Goal: Transaction & Acquisition: Purchase product/service

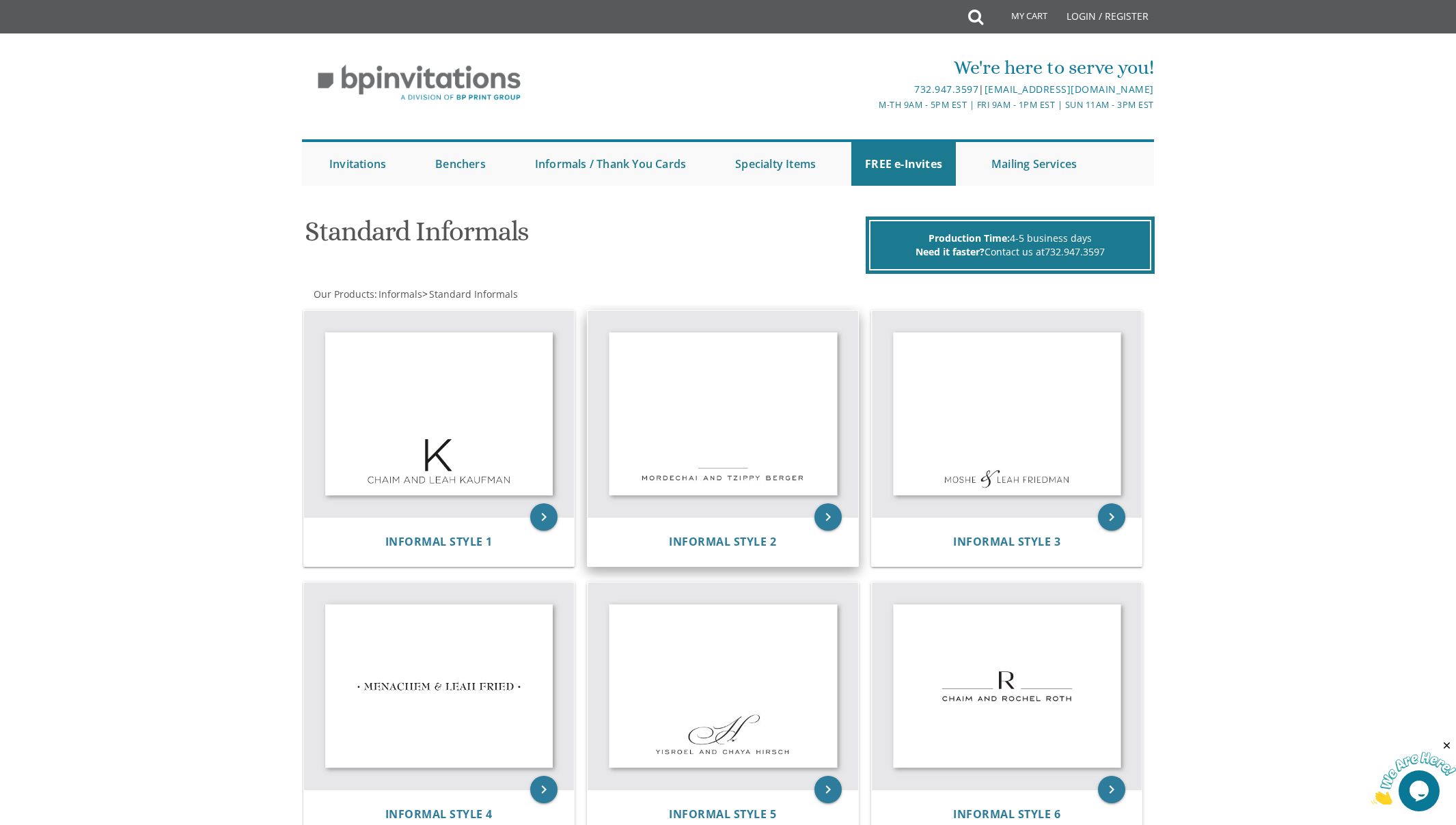
click at [755, 413] on img at bounding box center [722, 414] width 271 height 207
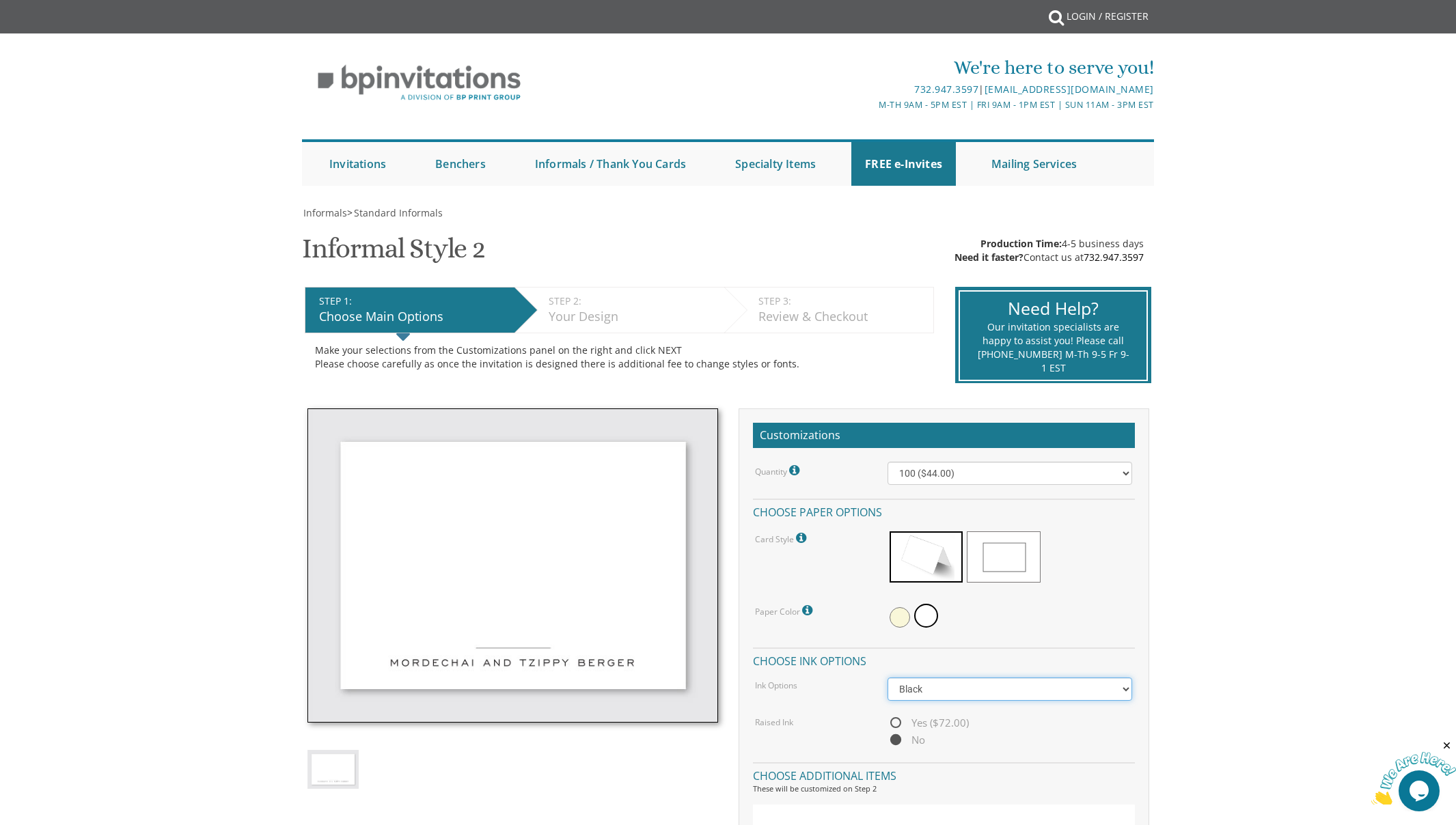
click at [1017, 687] on select "Black Colored Ink ($32.00)" at bounding box center [1010, 689] width 245 height 23
click at [888, 678] on select "Black Colored Ink ($32.00)" at bounding box center [1010, 689] width 245 height 23
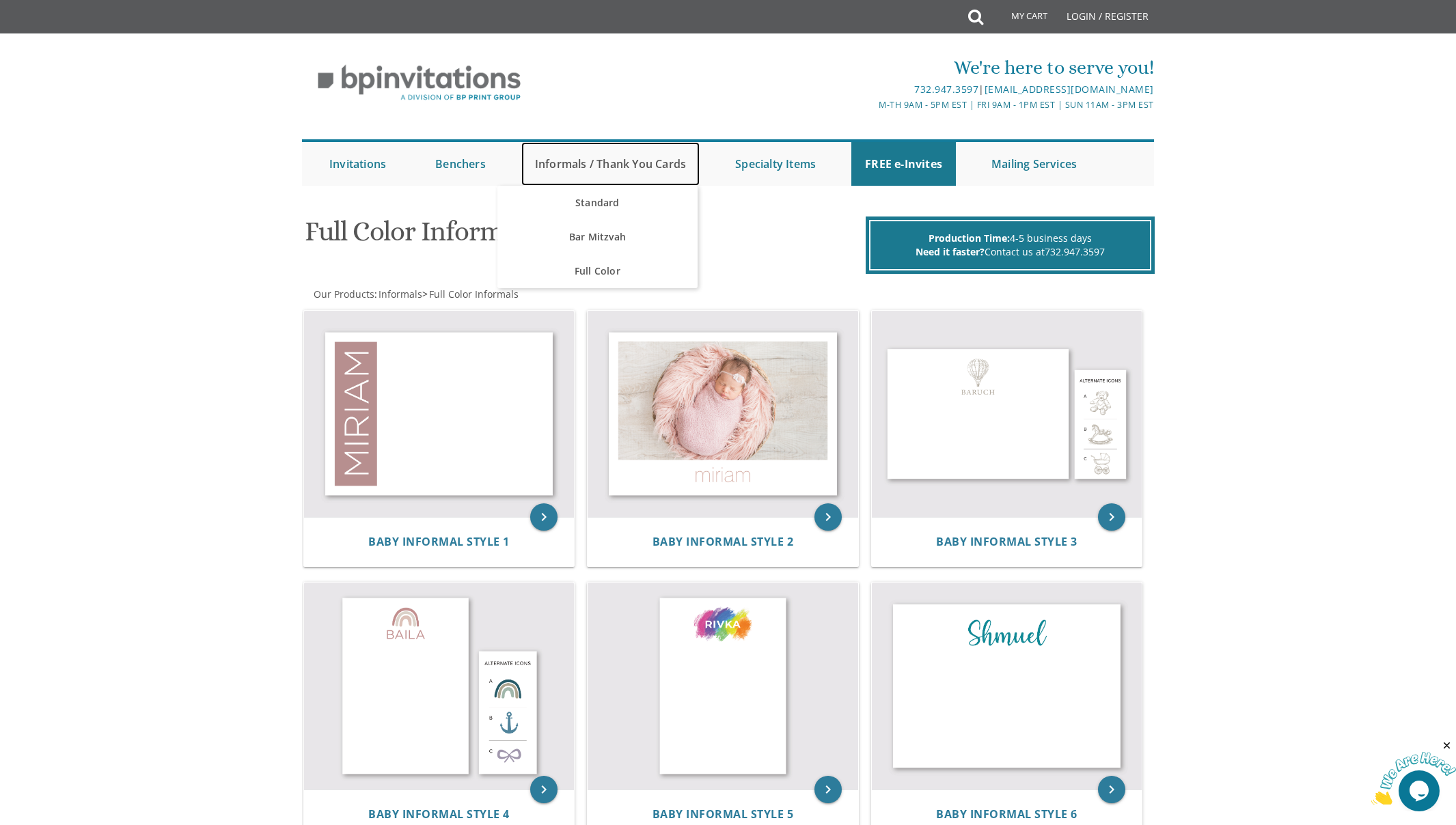
click at [570, 164] on link "Informals / Thank You Cards" at bounding box center [611, 164] width 178 height 43
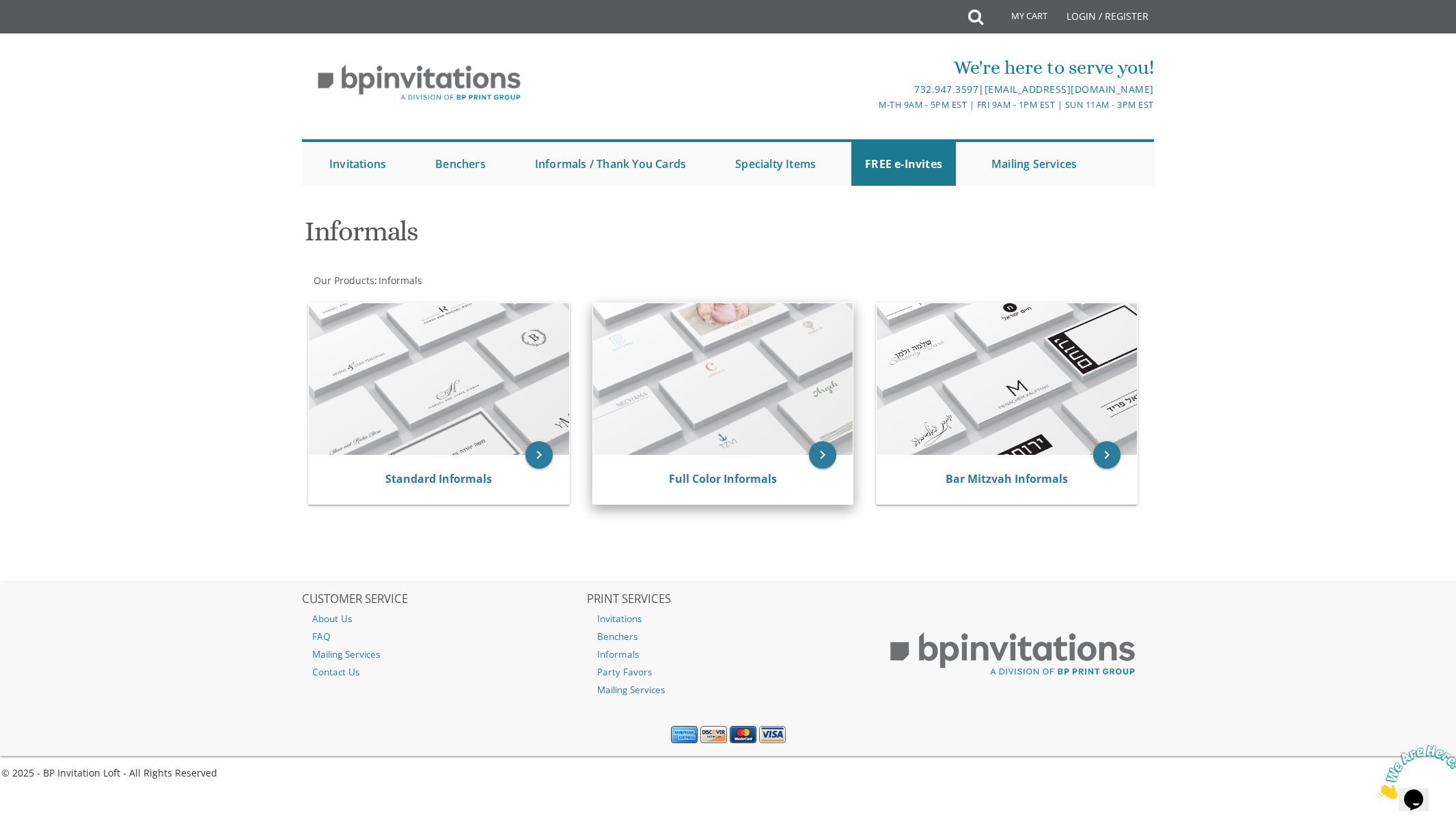
click at [655, 371] on img at bounding box center [723, 379] width 260 height 152
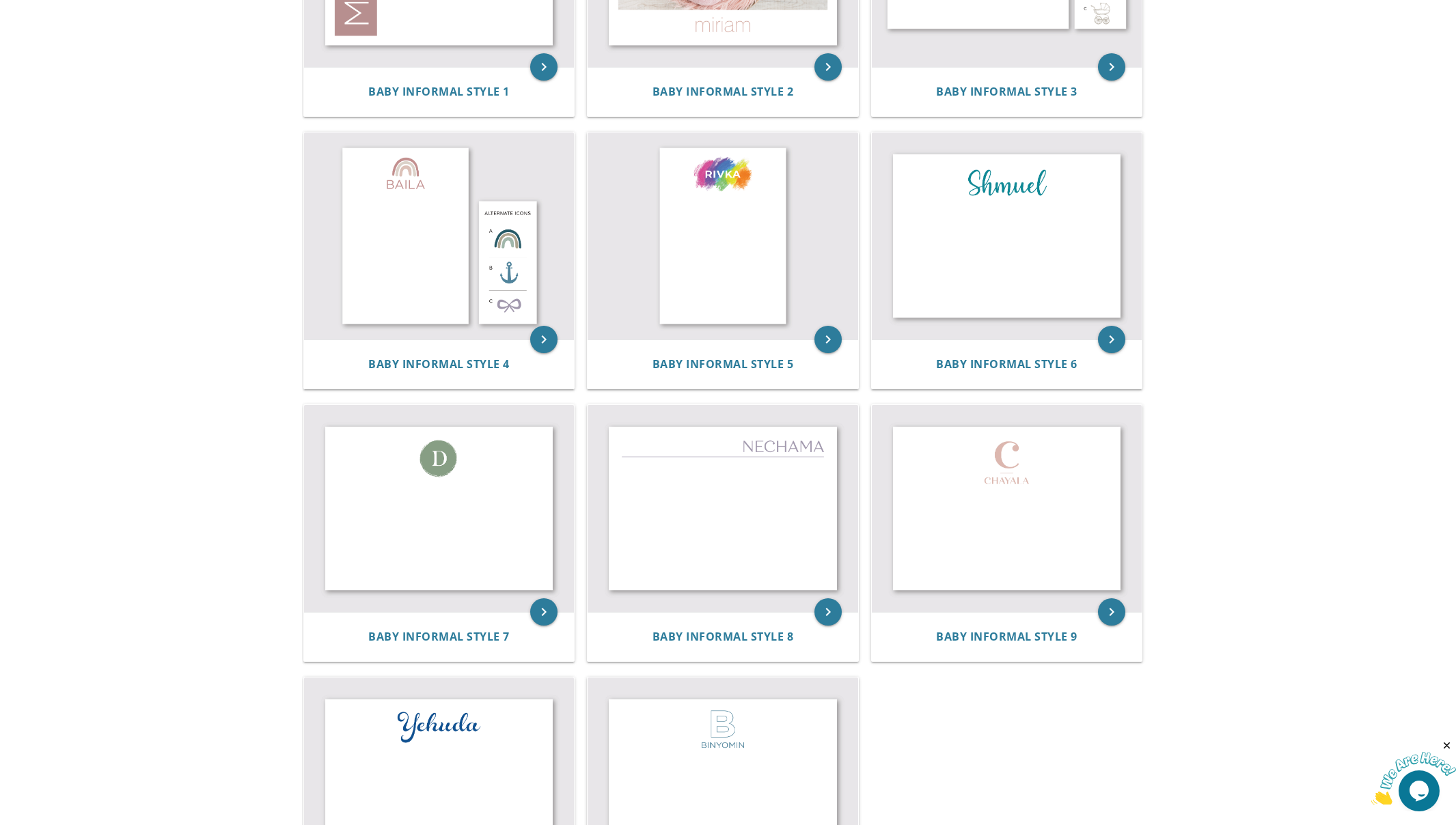
scroll to position [446, 0]
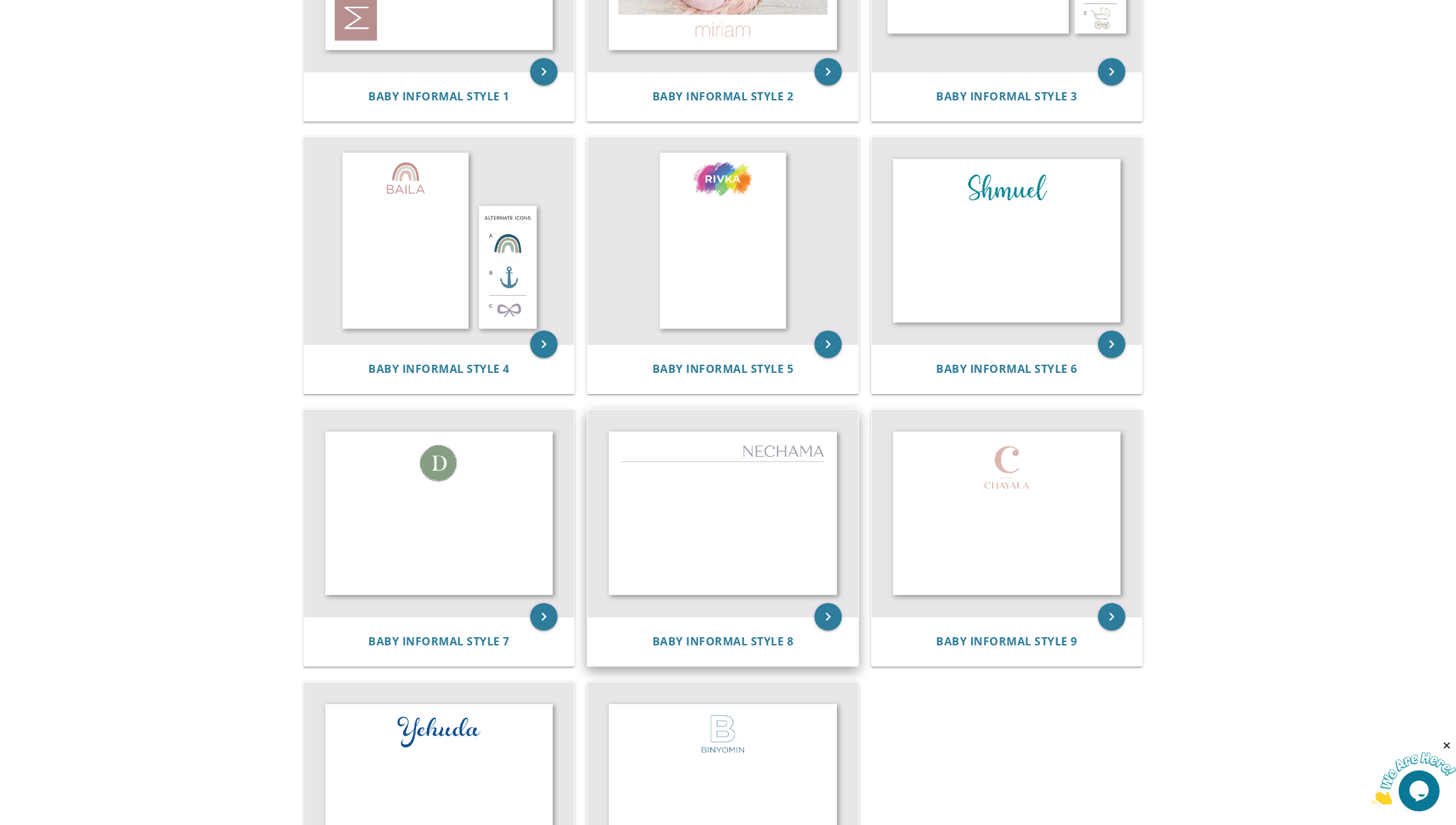
click at [750, 527] on img at bounding box center [722, 513] width 271 height 207
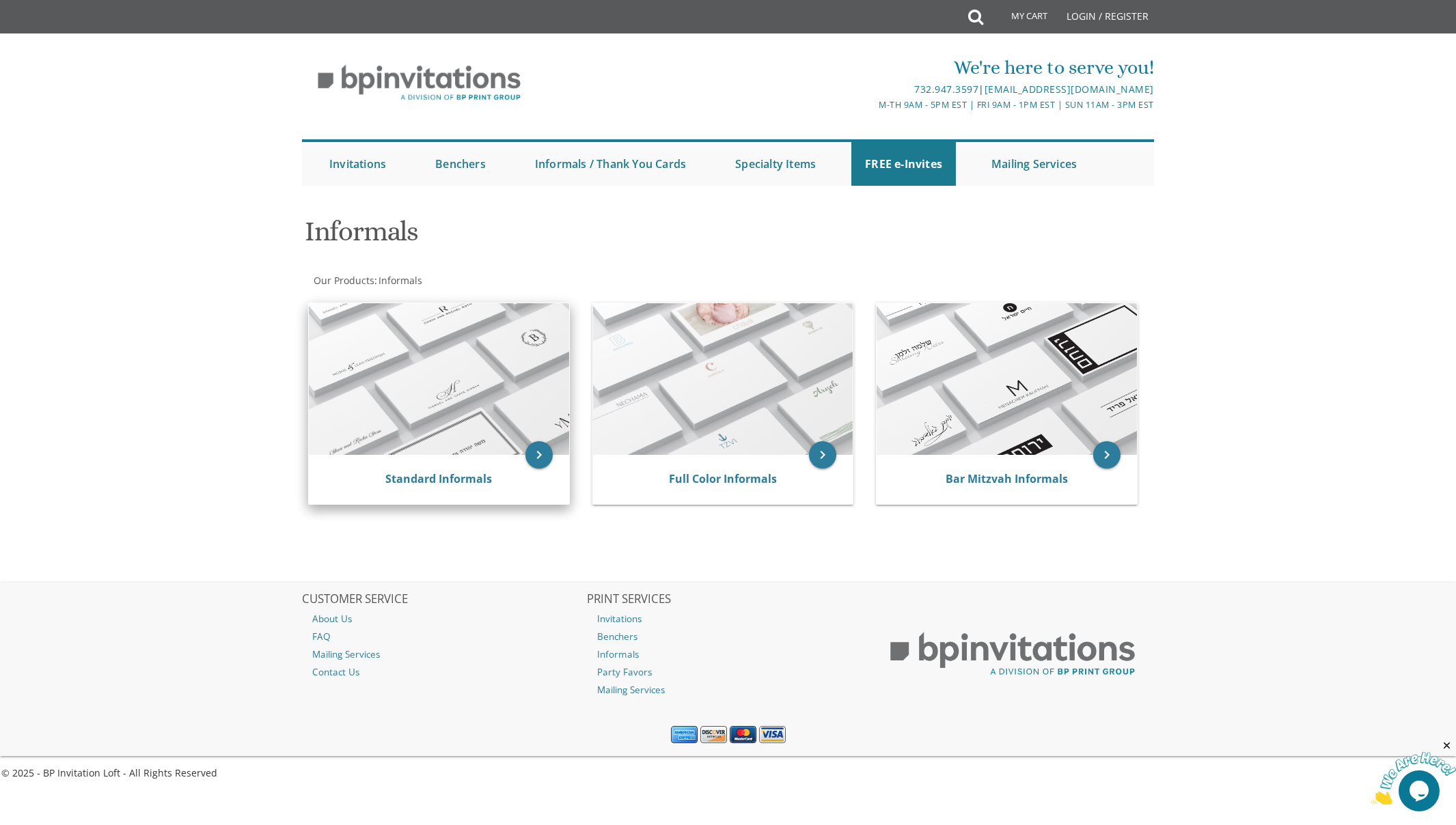
click at [507, 374] on img at bounding box center [439, 379] width 260 height 152
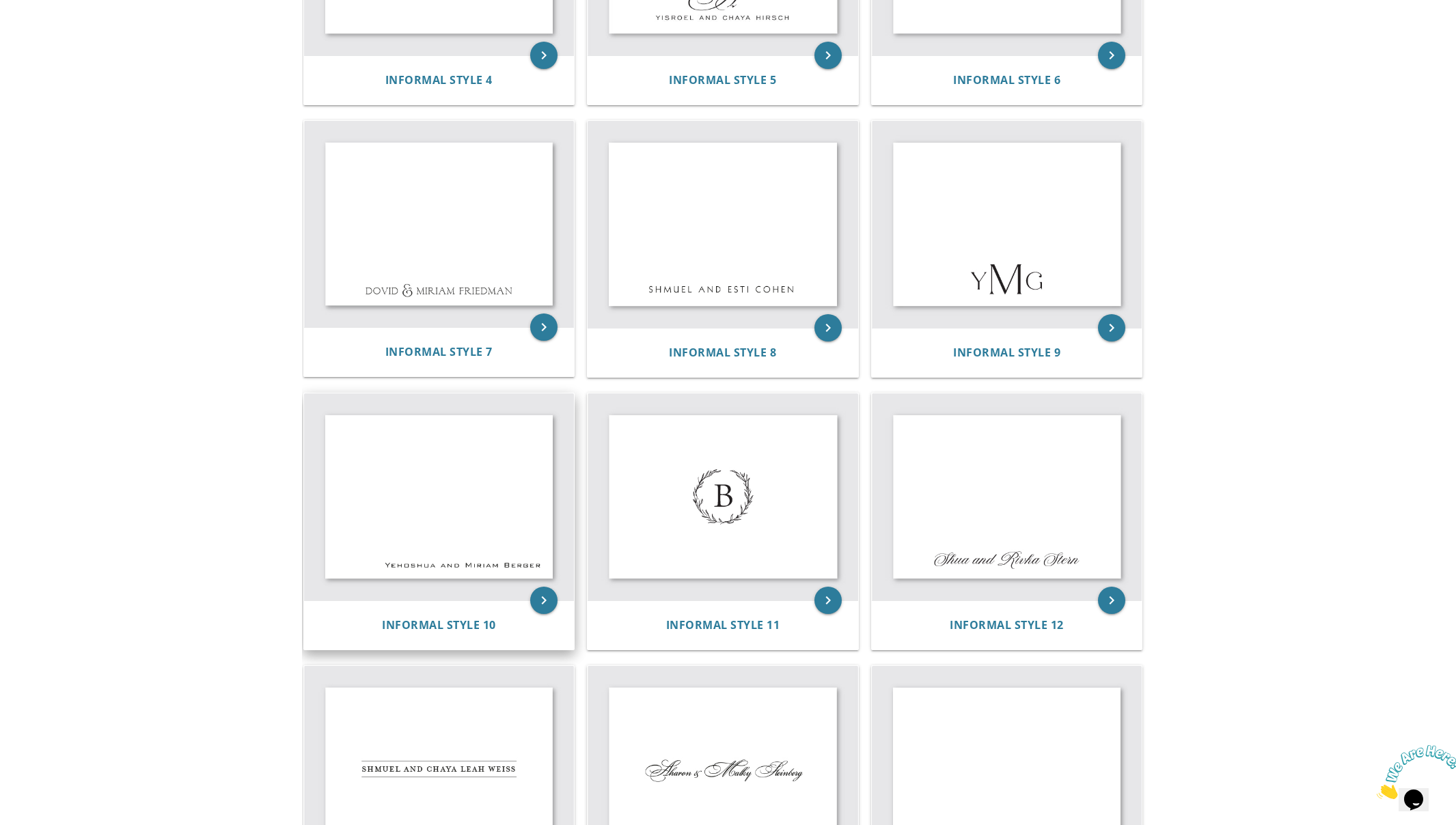
scroll to position [735, 0]
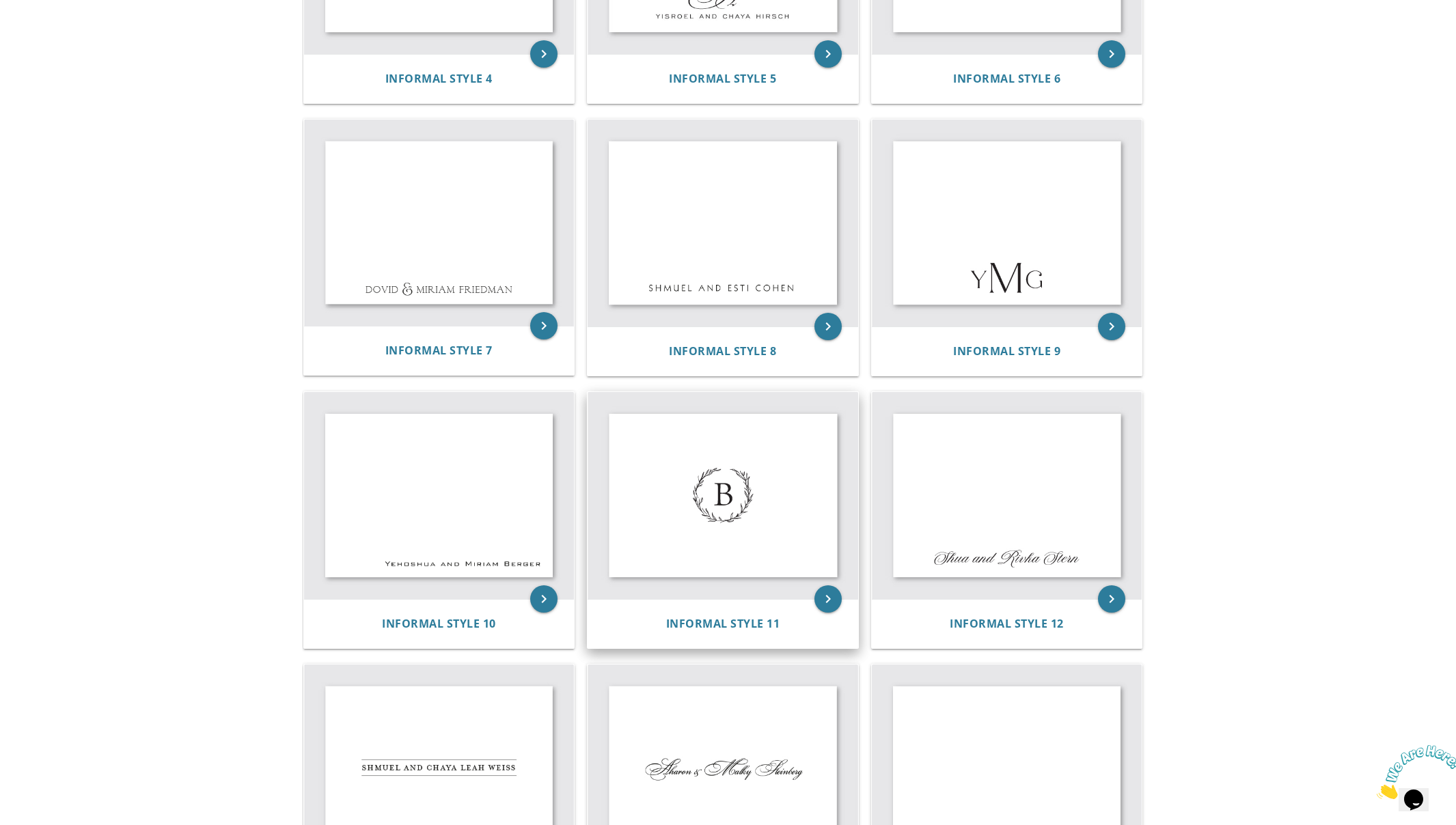
click at [728, 496] on img at bounding box center [722, 495] width 271 height 207
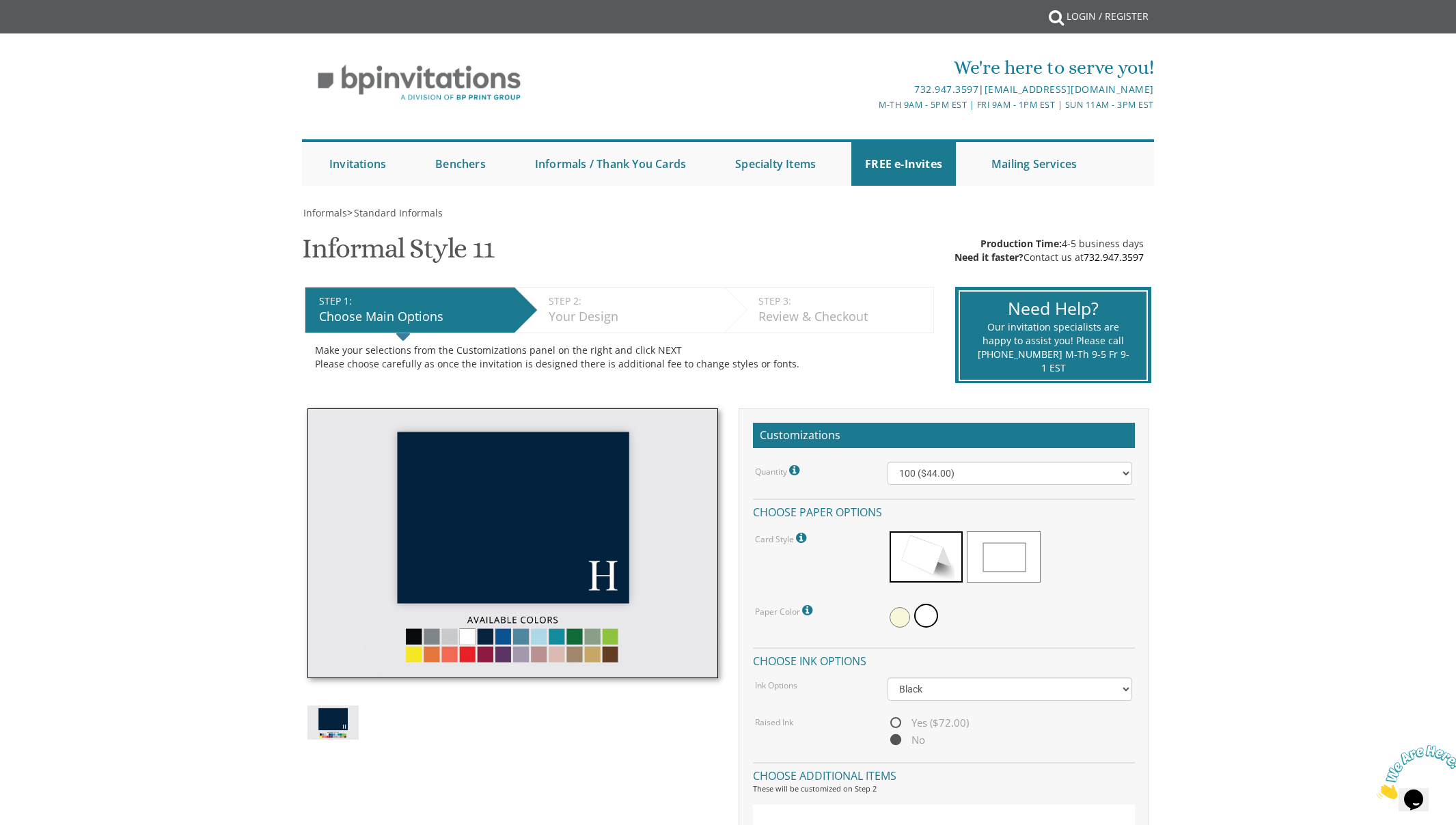
click at [507, 633] on img at bounding box center [512, 543] width 411 height 271
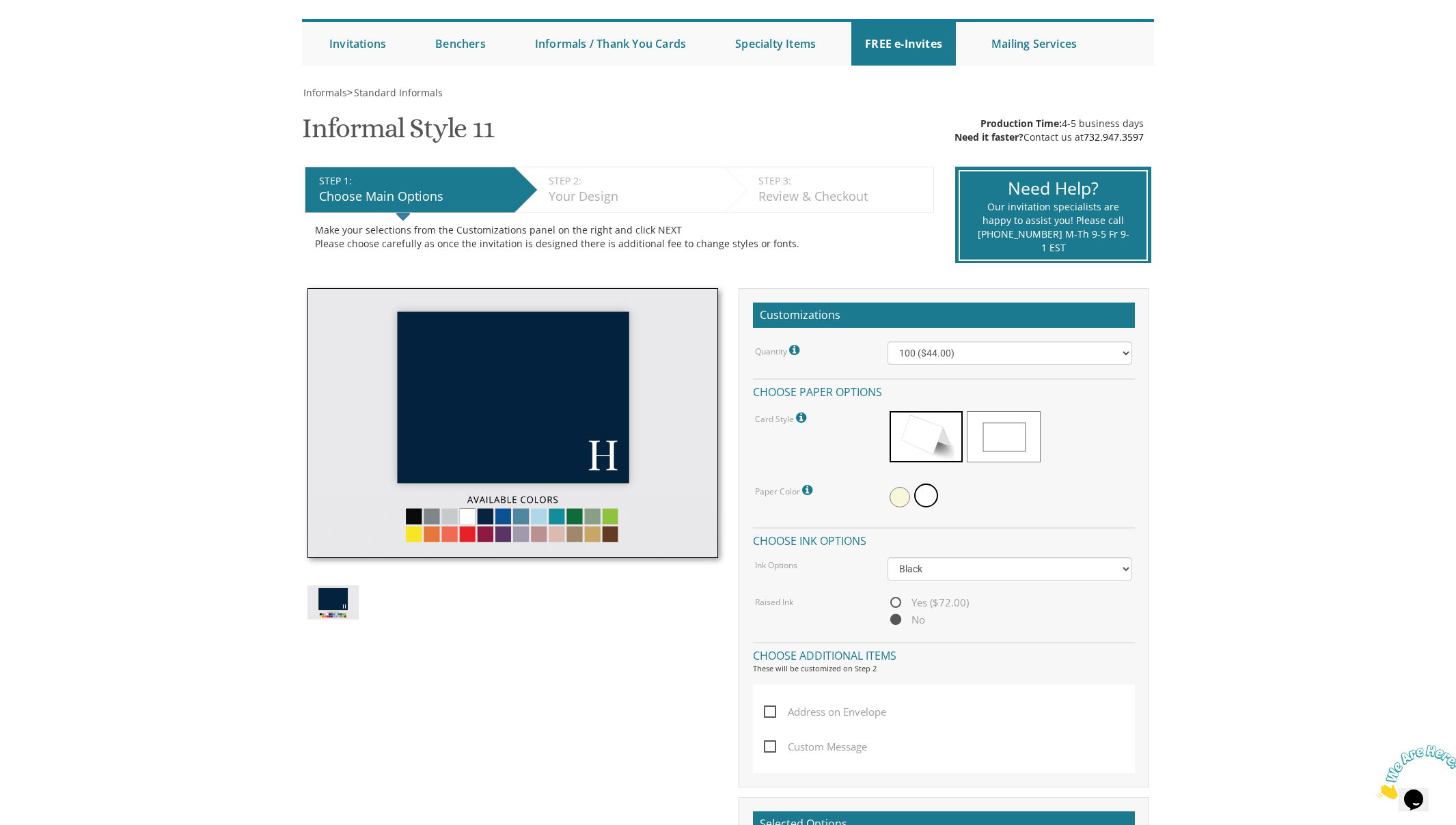
scroll to position [133, 0]
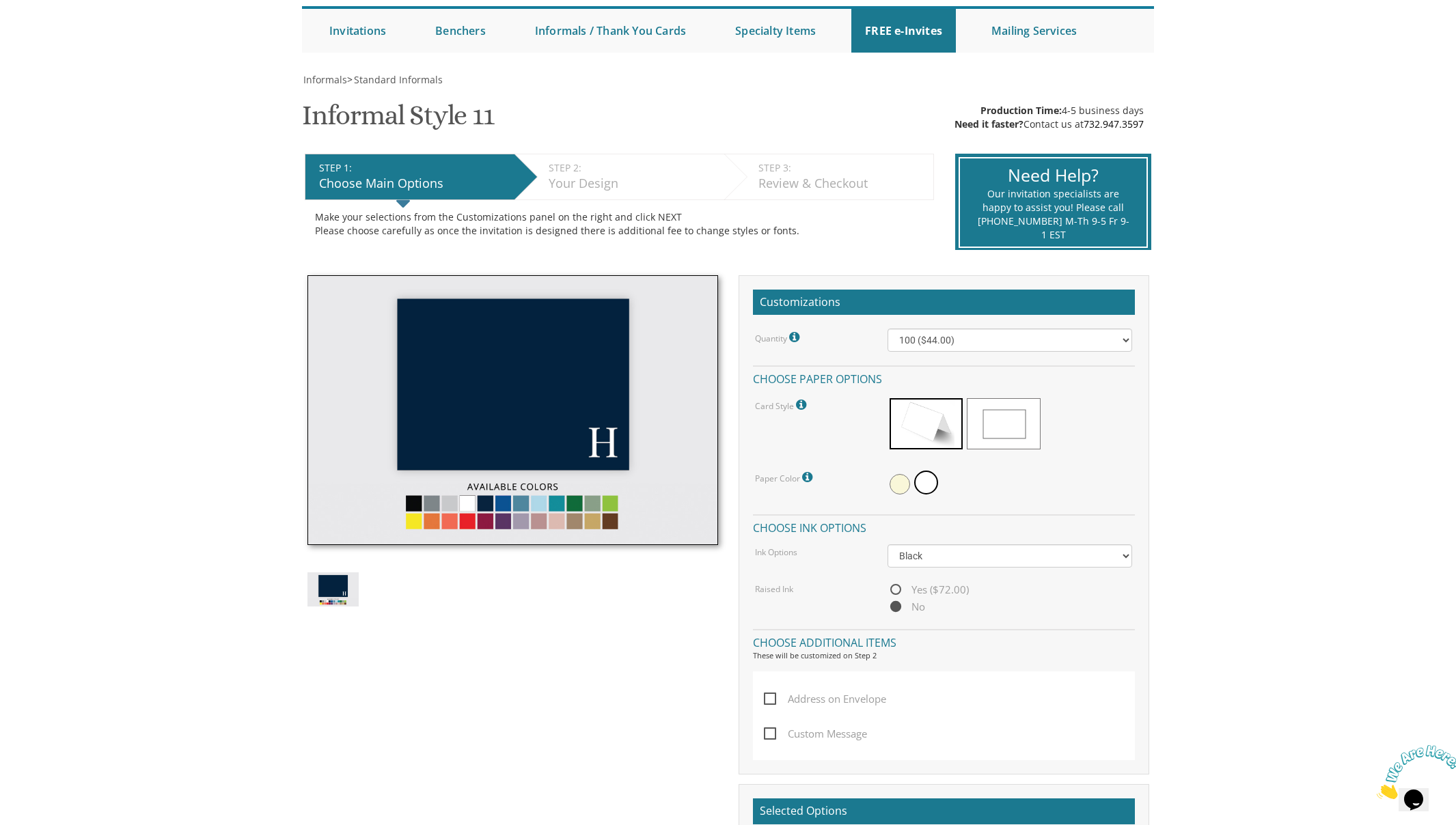
click at [331, 590] on img at bounding box center [332, 589] width 51 height 34
click at [799, 402] on icon at bounding box center [803, 404] width 13 height 13
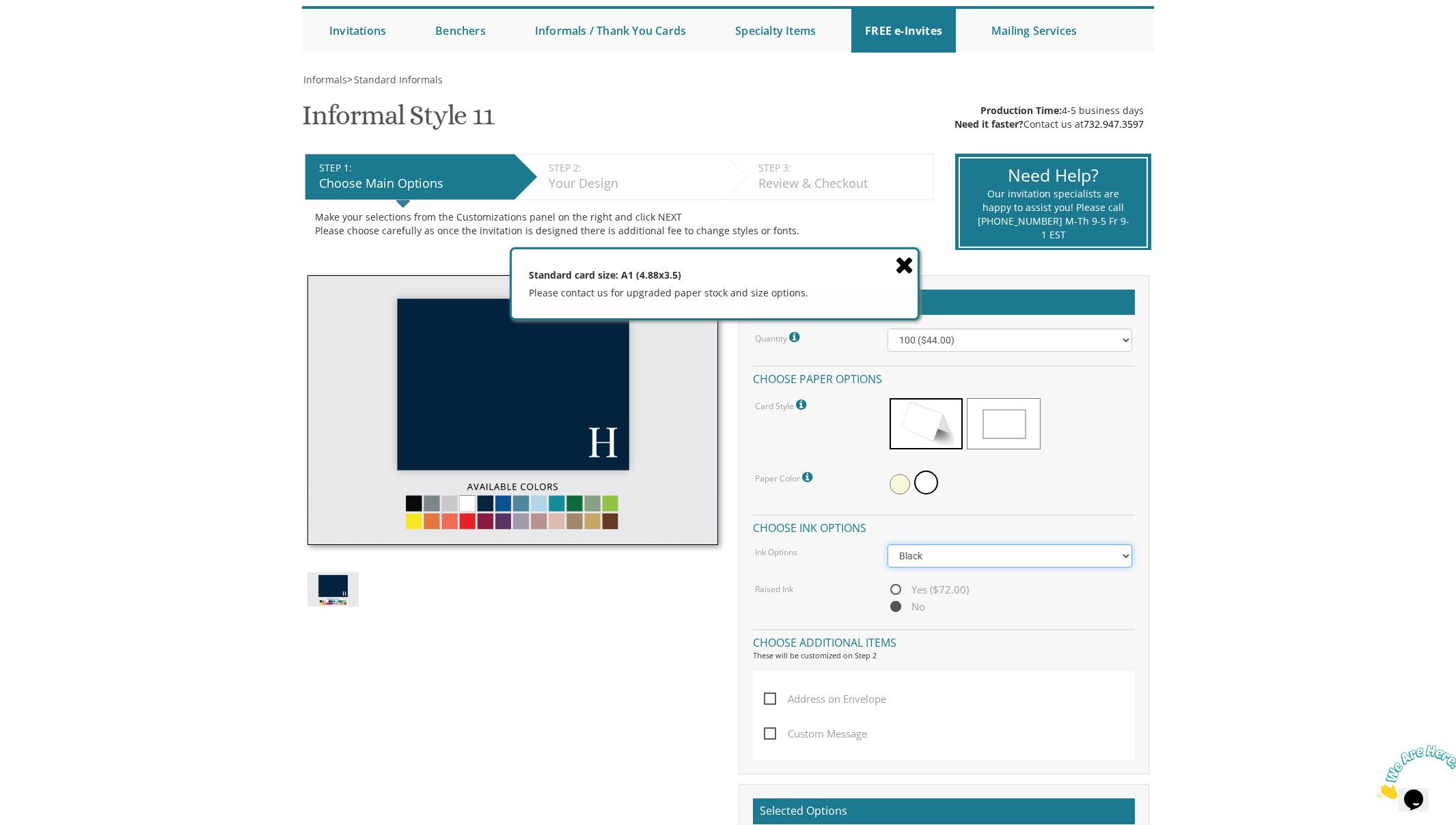
click at [1004, 550] on select "Black Colored Ink ($32.00)" at bounding box center [1010, 556] width 245 height 23
click at [888, 545] on select "Black Colored Ink ($32.00)" at bounding box center [1010, 556] width 245 height 23
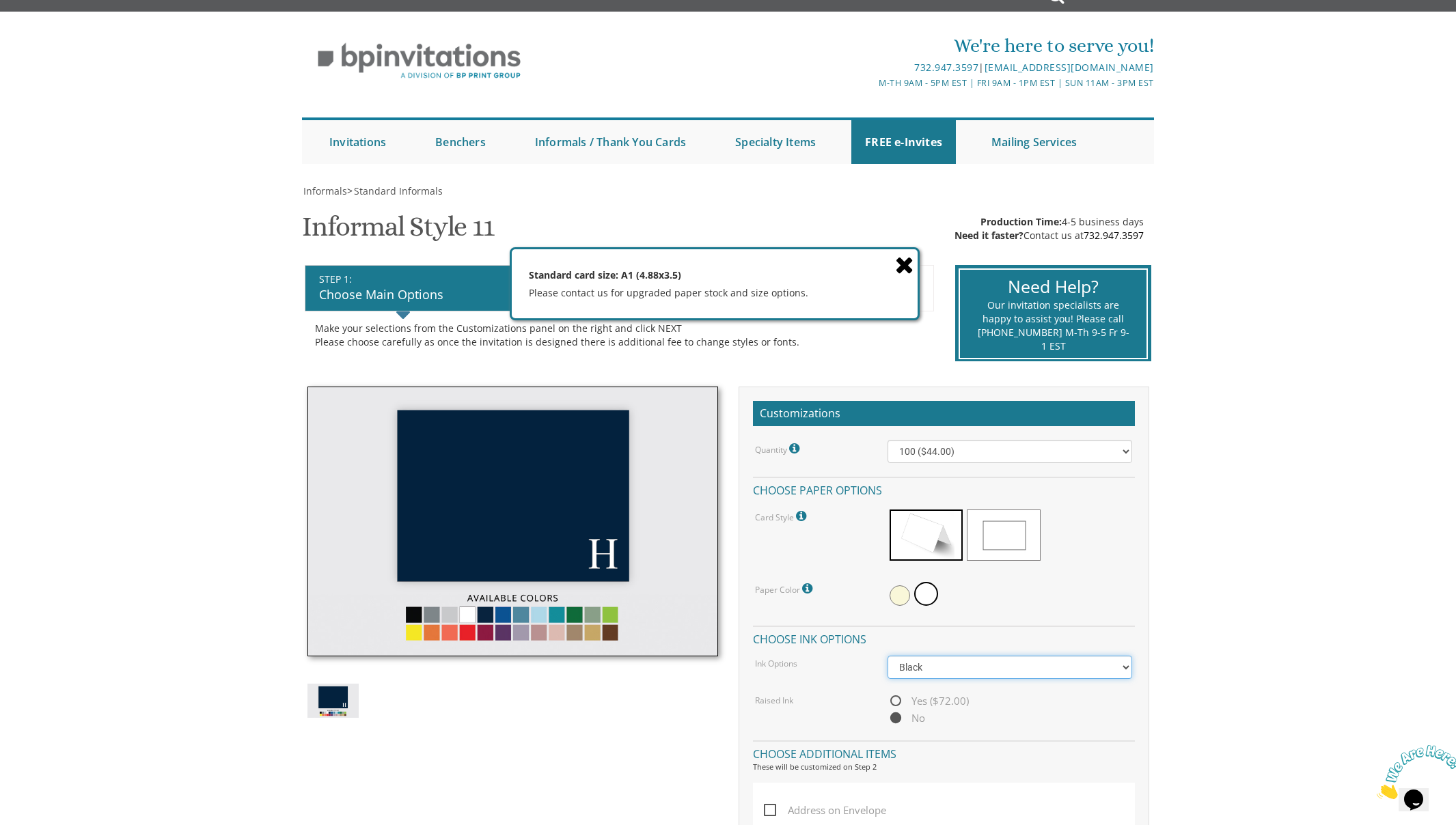
scroll to position [0, 0]
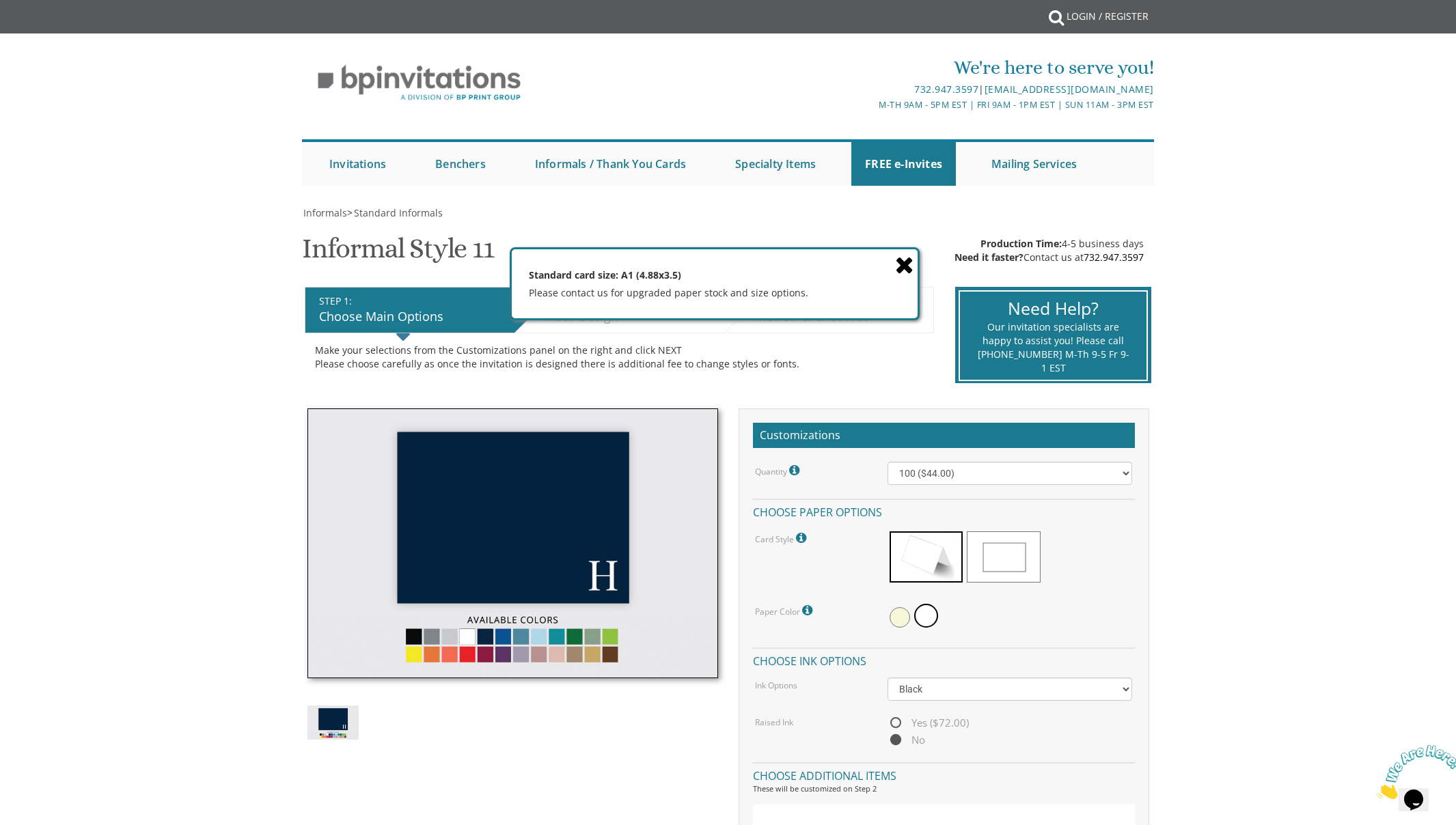
click at [338, 714] on img at bounding box center [332, 722] width 51 height 34
click at [968, 466] on select "100 ($44.00) 200 ($63.00) 300 ($82.00) 400 ($101.00) 500 ($120.00) 600 ($139.00…" at bounding box center [1010, 474] width 245 height 23
click at [797, 538] on icon at bounding box center [803, 538] width 13 height 13
click at [1315, 536] on body "My Cart {{shoppingcart.totalQuantityDisplay}} Total: {{shoppingcart.subtotal}} …" at bounding box center [728, 809] width 1456 height 1617
drag, startPoint x: 899, startPoint y: 268, endPoint x: 886, endPoint y: 273, distance: 13.9
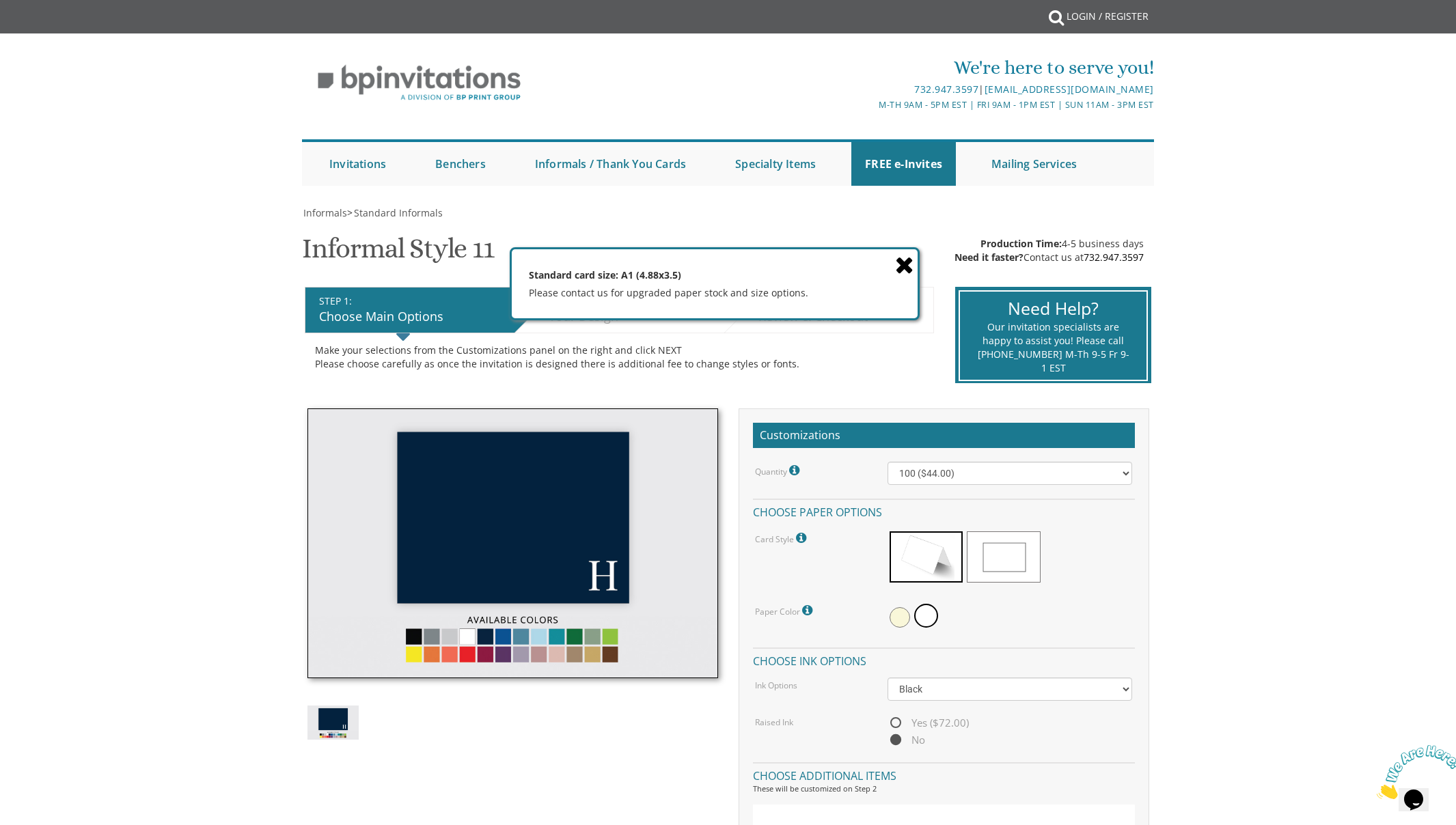
click at [898, 268] on icon at bounding box center [905, 265] width 19 height 24
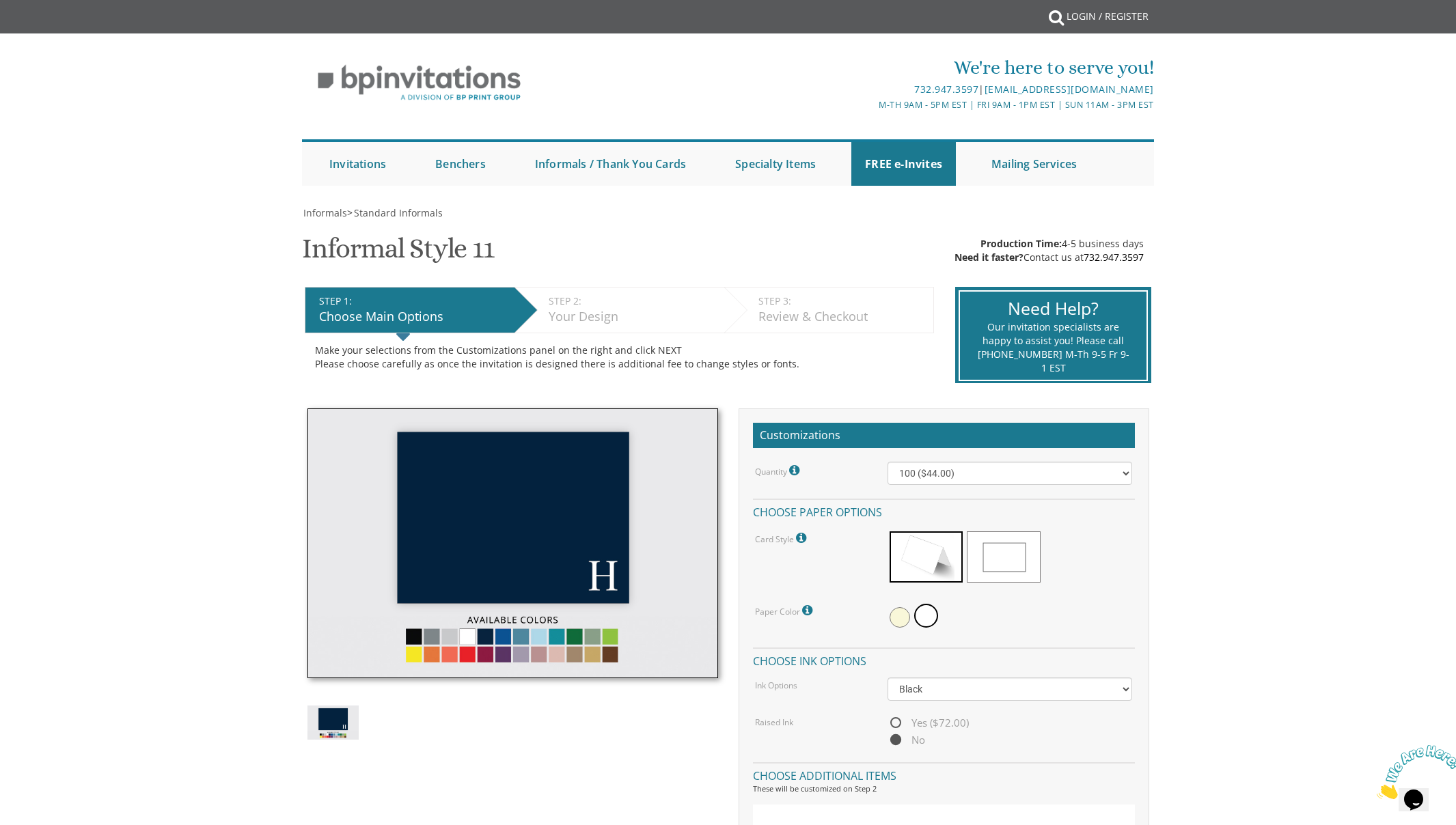
click at [599, 319] on div "Your Design" at bounding box center [633, 317] width 169 height 17
click at [483, 319] on div "Choose Main Options" at bounding box center [413, 317] width 189 height 17
click at [927, 553] on span at bounding box center [926, 556] width 73 height 51
click at [481, 641] on img at bounding box center [512, 543] width 411 height 271
click at [481, 641] on img at bounding box center [512, 543] width 411 height 271
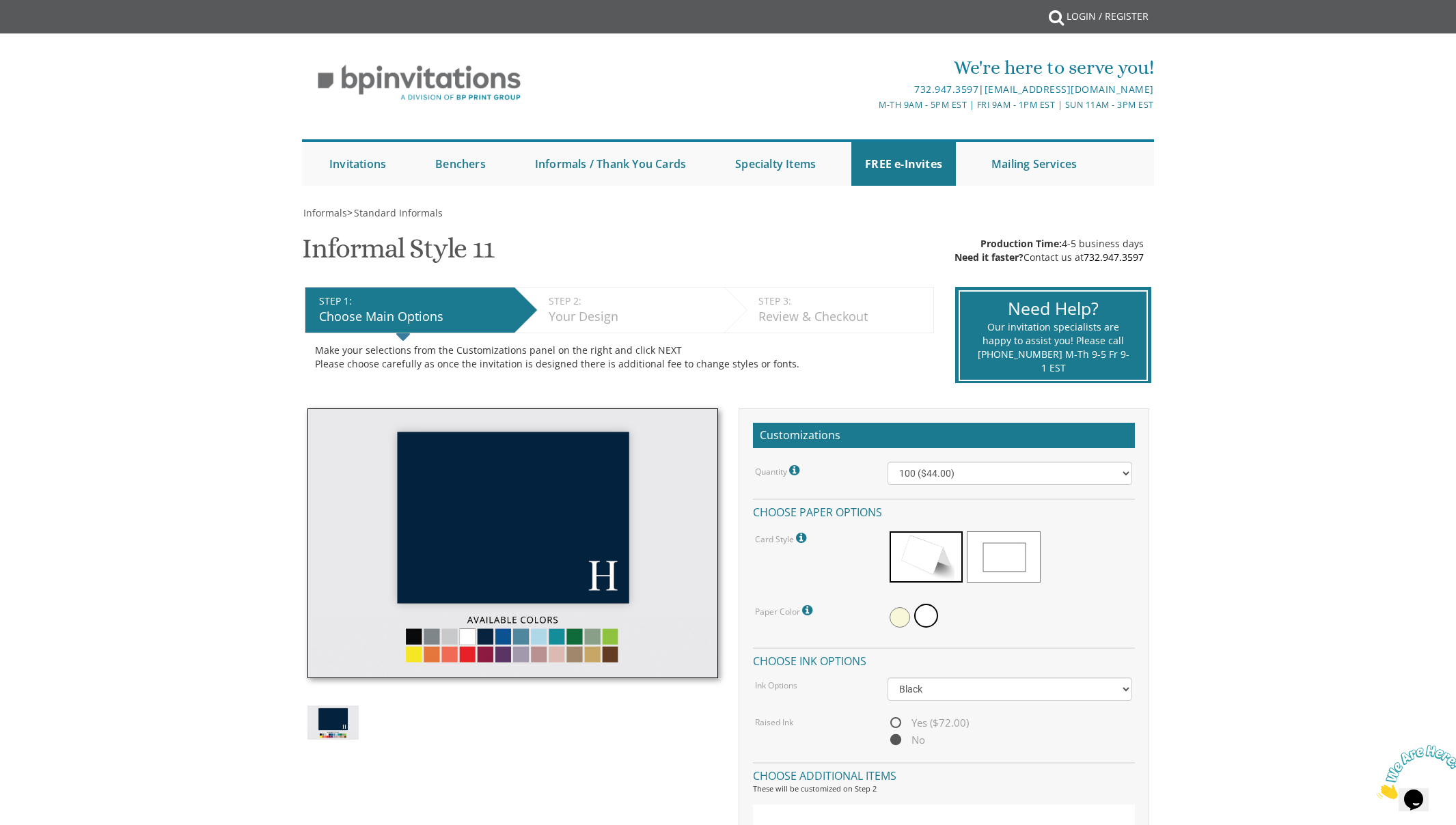
click at [340, 721] on img at bounding box center [332, 722] width 51 height 34
drag, startPoint x: 628, startPoint y: 242, endPoint x: 540, endPoint y: 189, distance: 102.7
click at [626, 240] on div "Informals > Standard Informals Informal Style 11 SKU: informal11 Production Tim…" at bounding box center [728, 655] width 852 height 897
click at [660, 164] on link "Informals / Thank You Cards" at bounding box center [611, 163] width 178 height 43
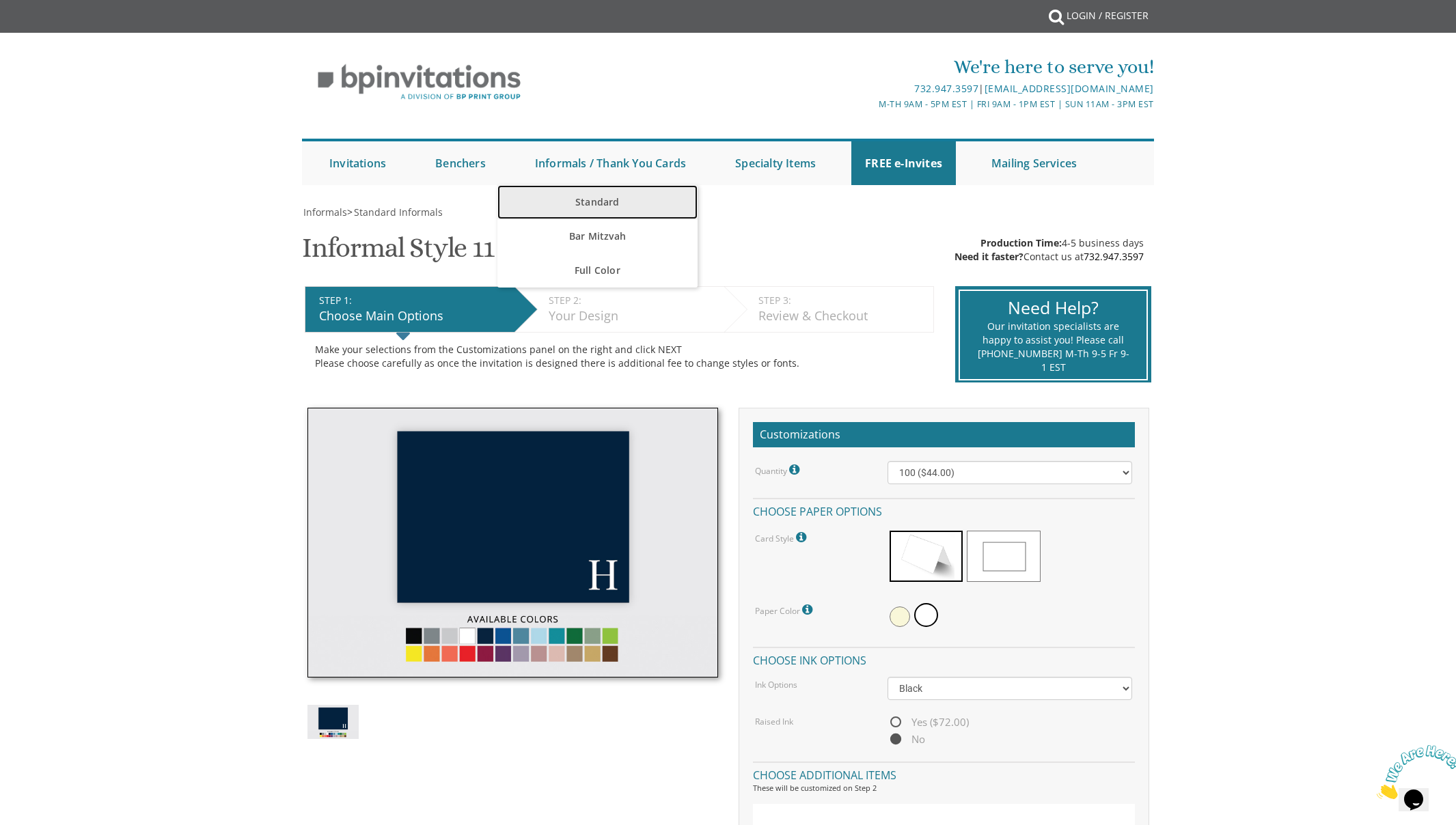
click at [592, 198] on link "Standard" at bounding box center [598, 201] width 200 height 34
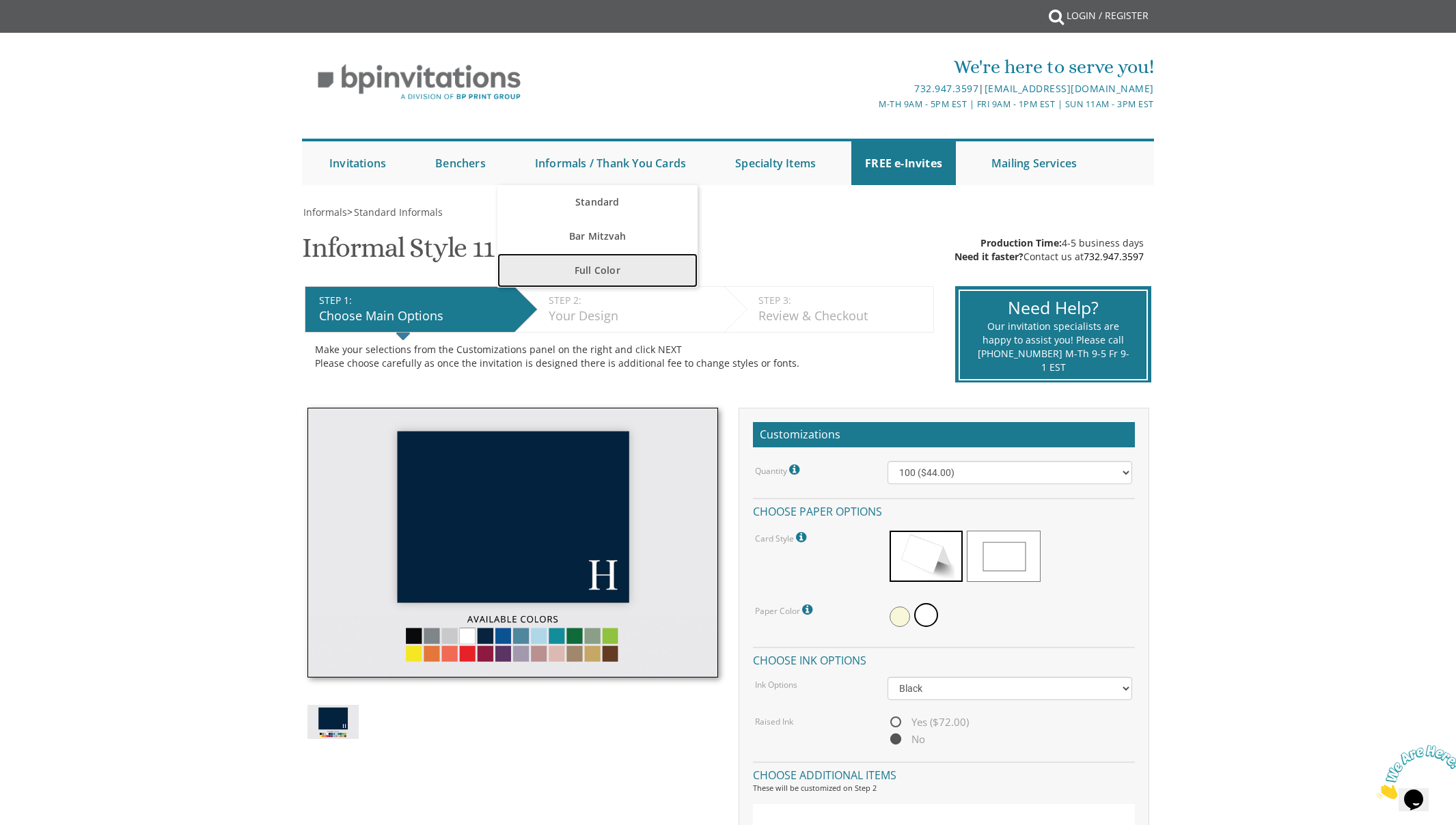
click at [613, 271] on link "Full Color" at bounding box center [598, 270] width 200 height 34
click at [613, 270] on link "Full Color" at bounding box center [598, 270] width 200 height 34
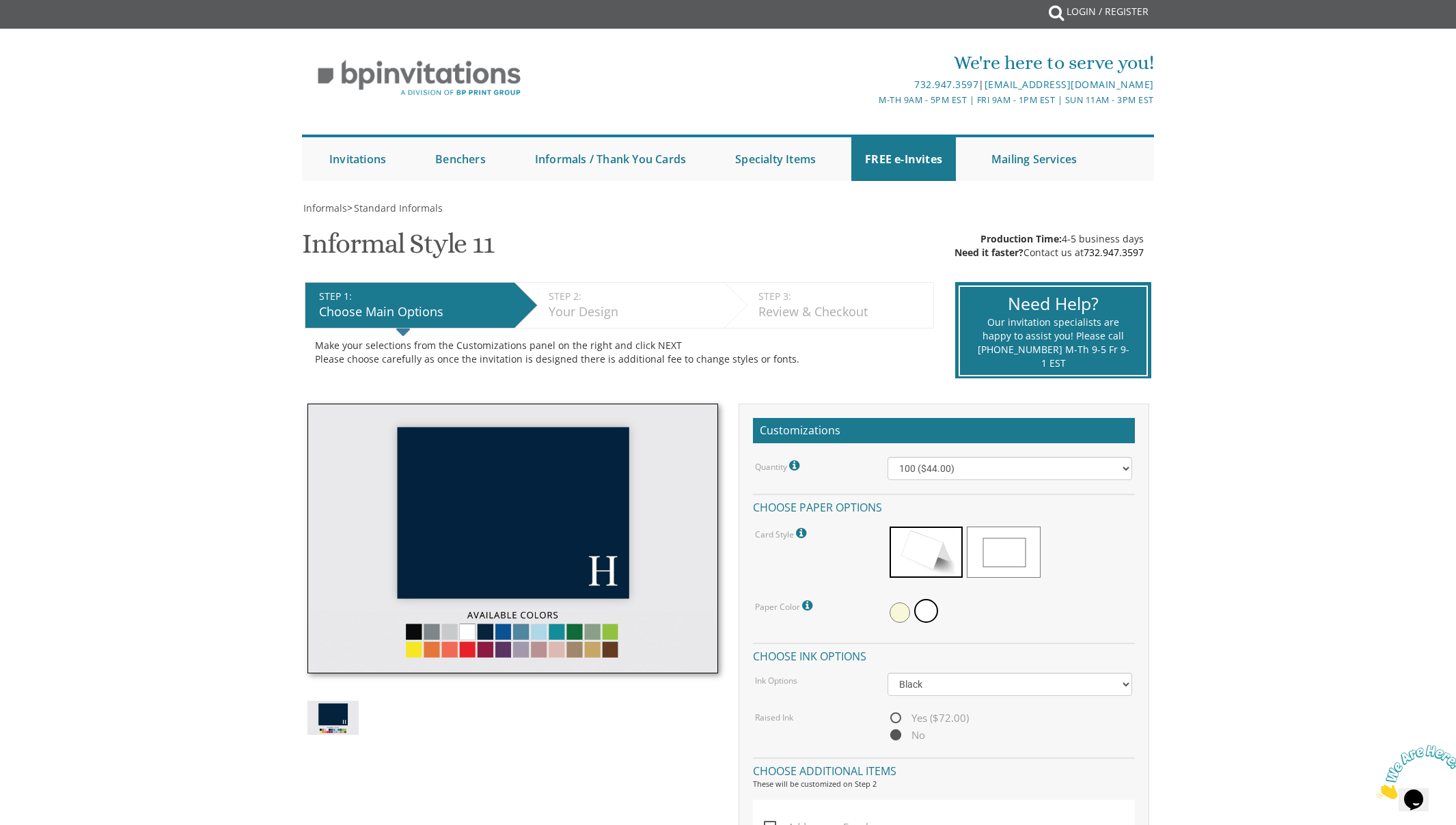
scroll to position [6, 0]
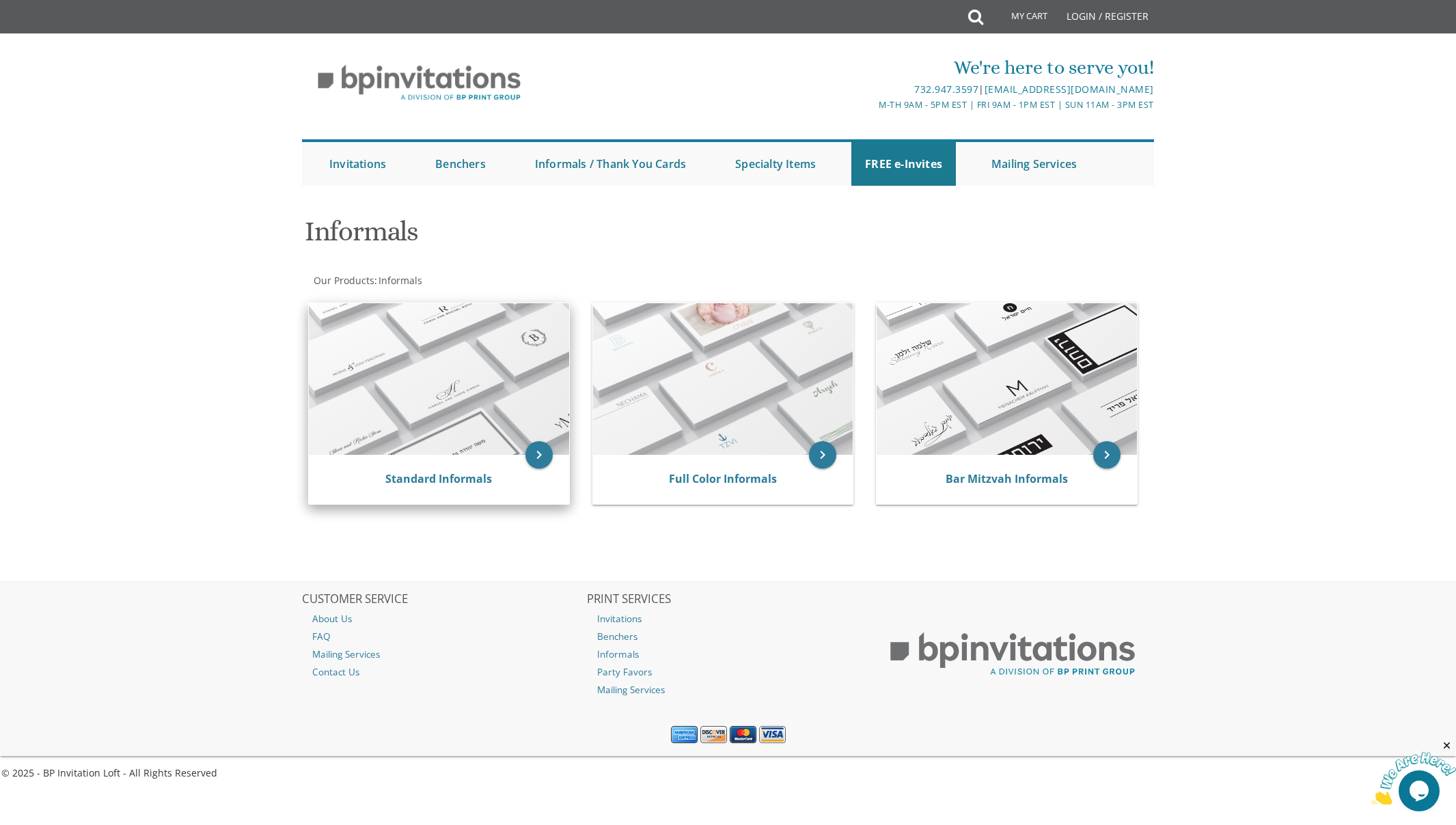
click at [451, 382] on img at bounding box center [439, 379] width 260 height 152
click at [533, 455] on icon "keyboard_arrow_right" at bounding box center [539, 454] width 27 height 27
click at [483, 441] on img at bounding box center [439, 379] width 260 height 152
click at [472, 476] on link "Standard Informals" at bounding box center [438, 479] width 107 height 15
click at [473, 476] on link "Standard Informals" at bounding box center [438, 479] width 107 height 15
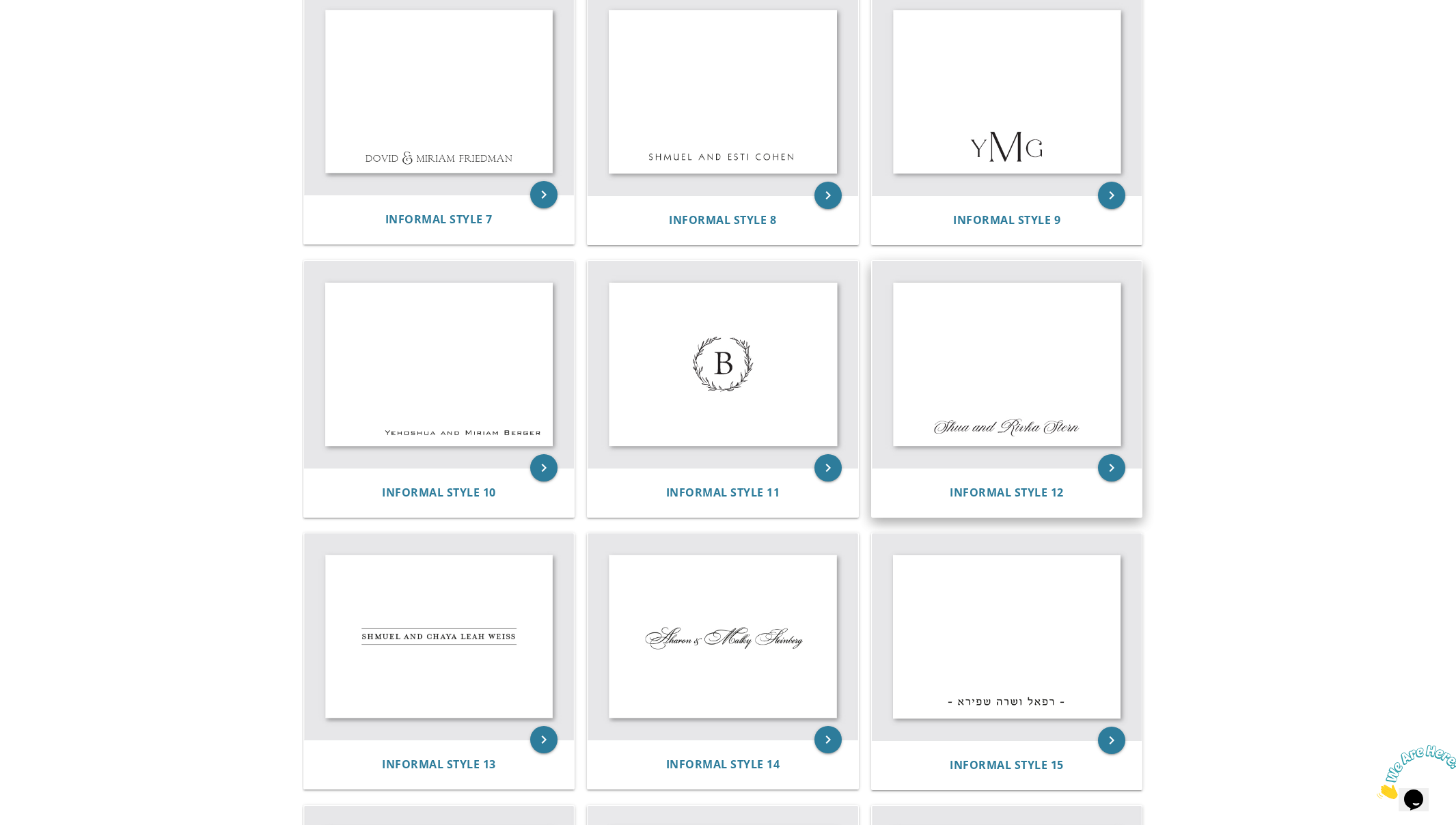
scroll to position [844, 0]
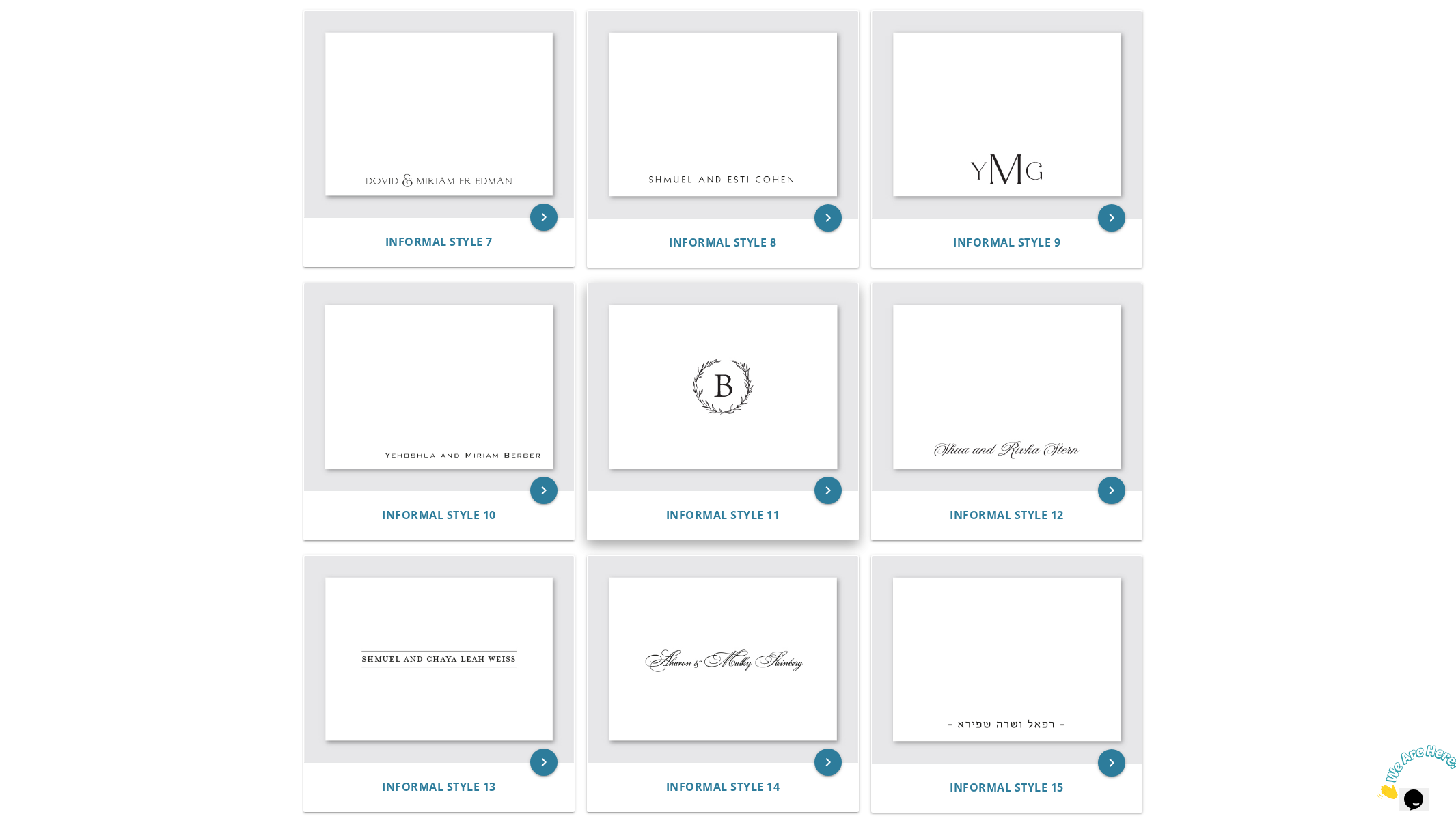
click at [793, 420] on img at bounding box center [722, 387] width 271 height 207
